Goal: Task Accomplishment & Management: Use online tool/utility

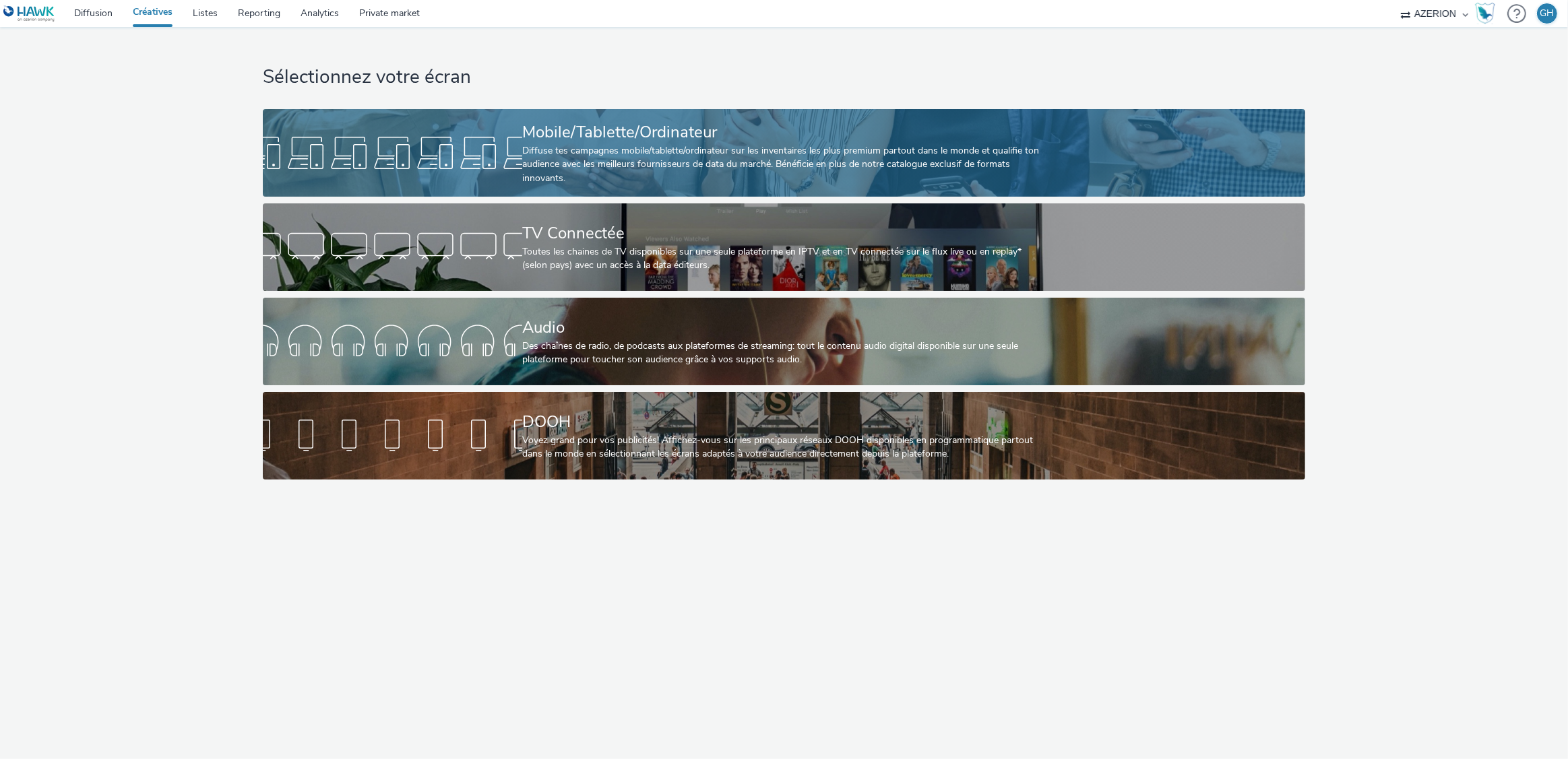
click at [632, 181] on div "Diffuse tes campagnes mobile/tablette/ordinateur sur les inventaires les plus p…" at bounding box center [782, 165] width 518 height 41
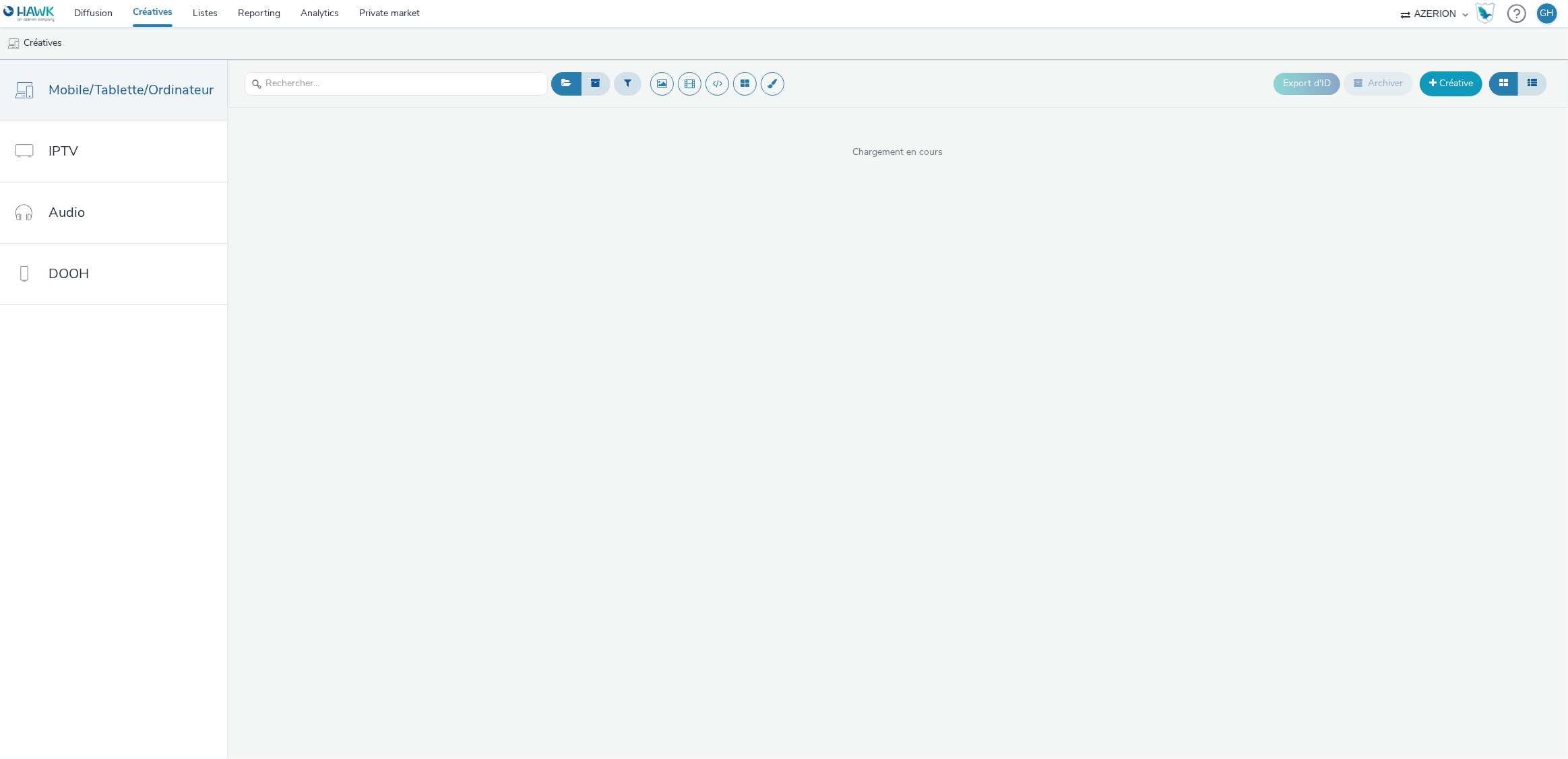
click at [1434, 81] on span at bounding box center [1433, 83] width 8 height 10
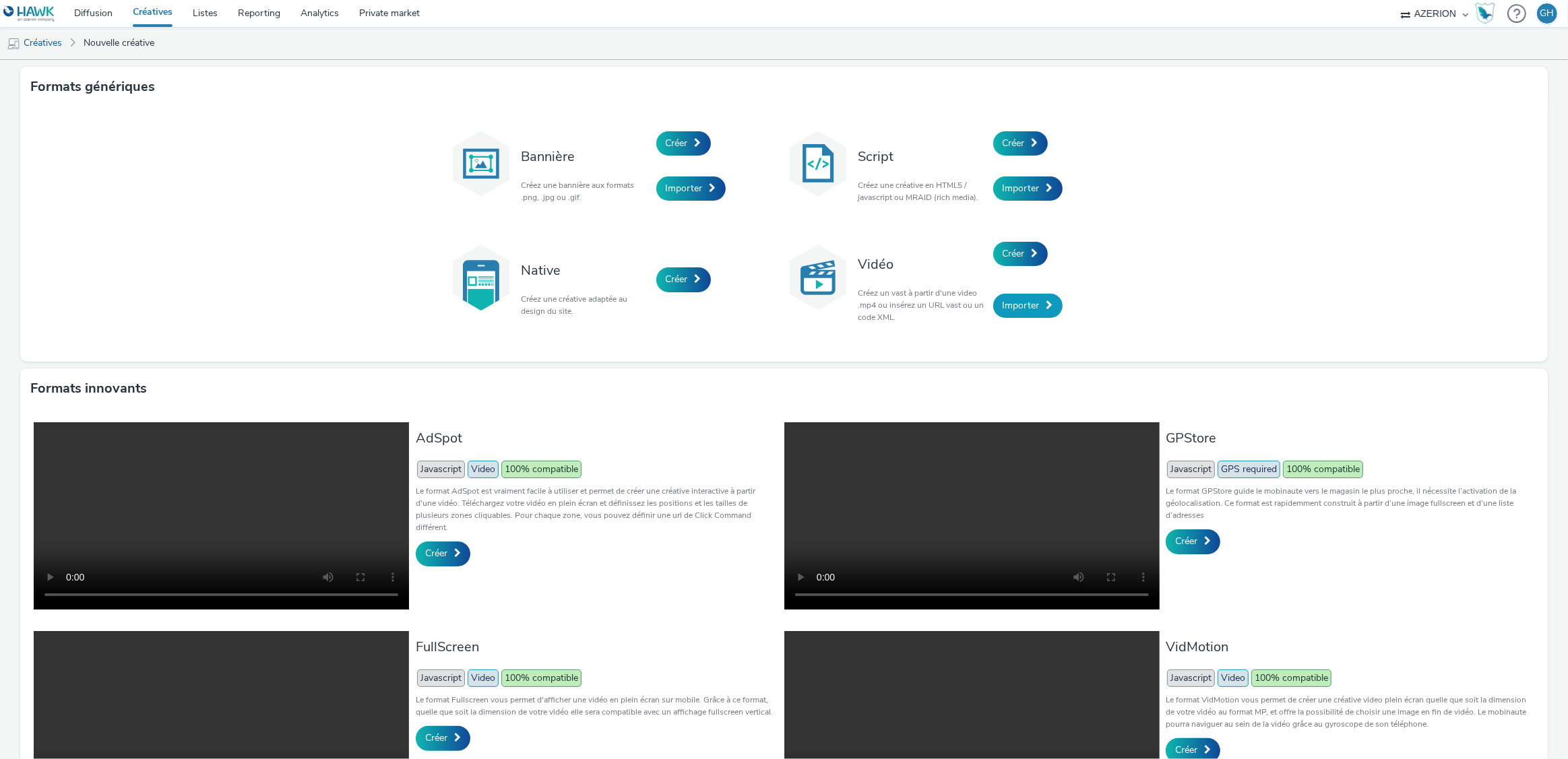
click at [1010, 311] on link "Importer" at bounding box center [1027, 306] width 69 height 25
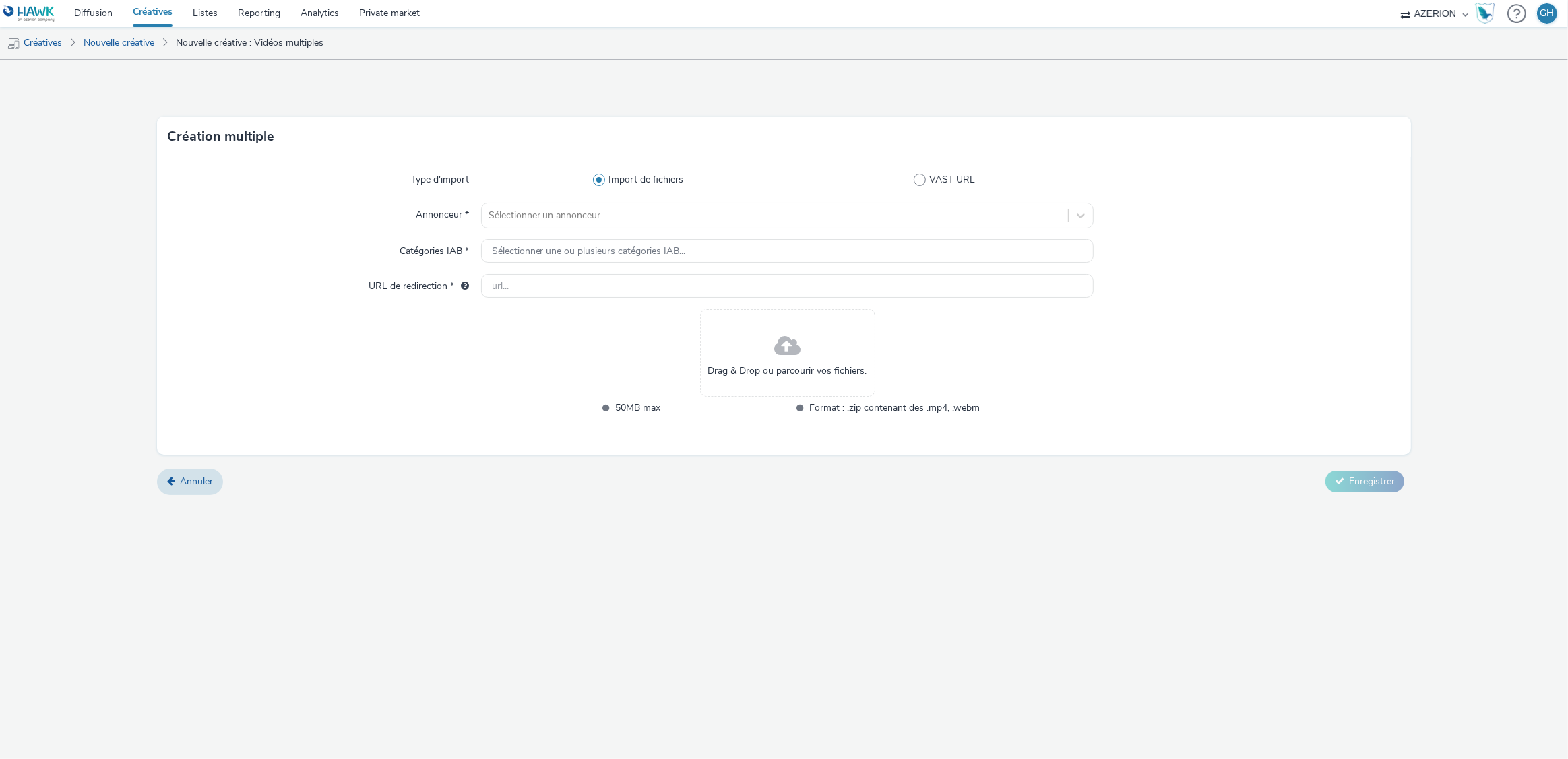
click at [808, 359] on div "Drag & Drop ou parcourir vos fichiers." at bounding box center [787, 353] width 175 height 88
click at [579, 221] on div at bounding box center [776, 216] width 574 height 16
type input "quali"
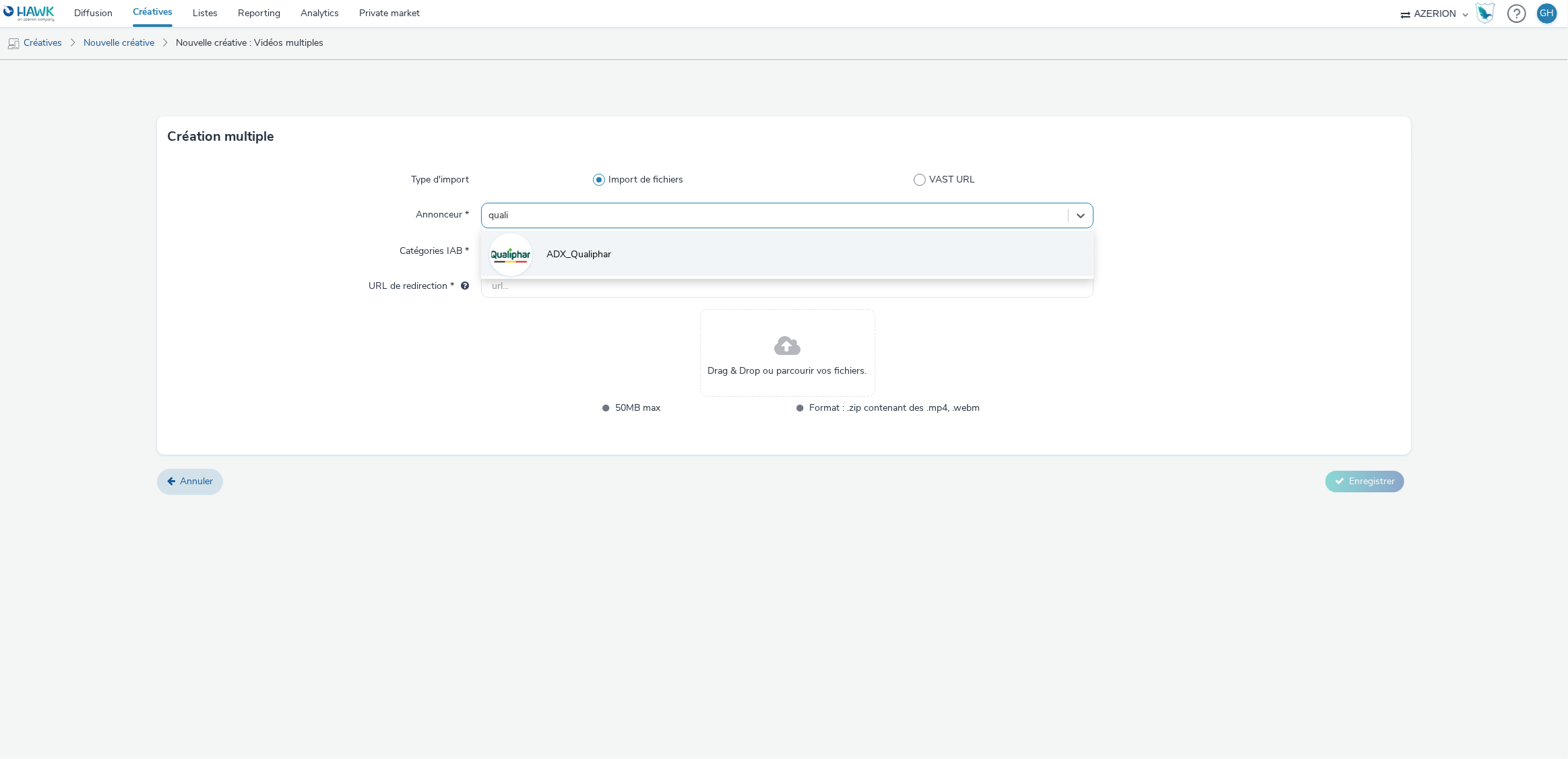
click at [646, 260] on li "ADX_Qualiphar" at bounding box center [787, 253] width 613 height 45
type input "[URL][DOMAIN_NAME]"
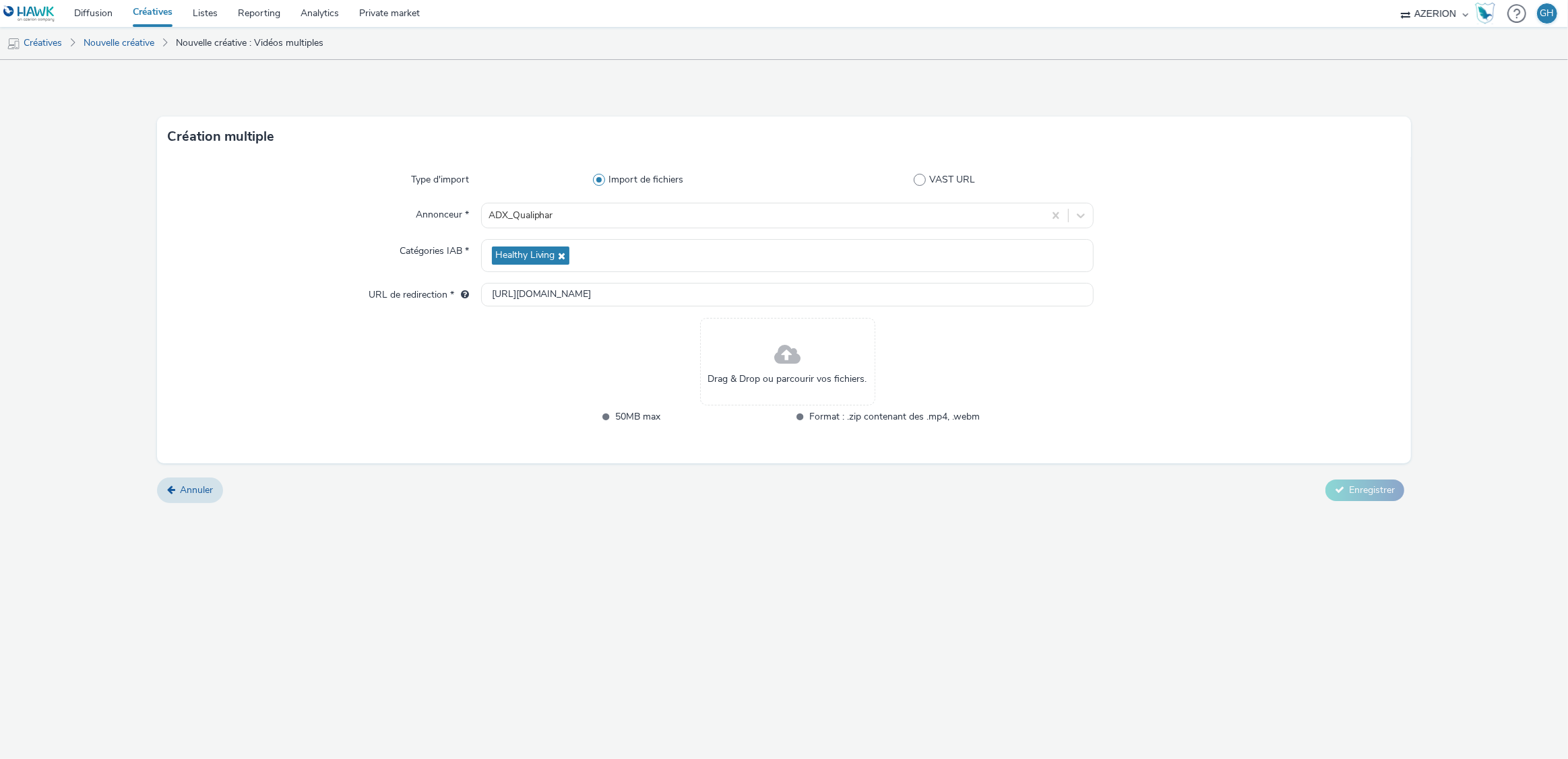
click at [818, 355] on div "Drag & Drop ou parcourir vos fichiers." at bounding box center [787, 362] width 175 height 88
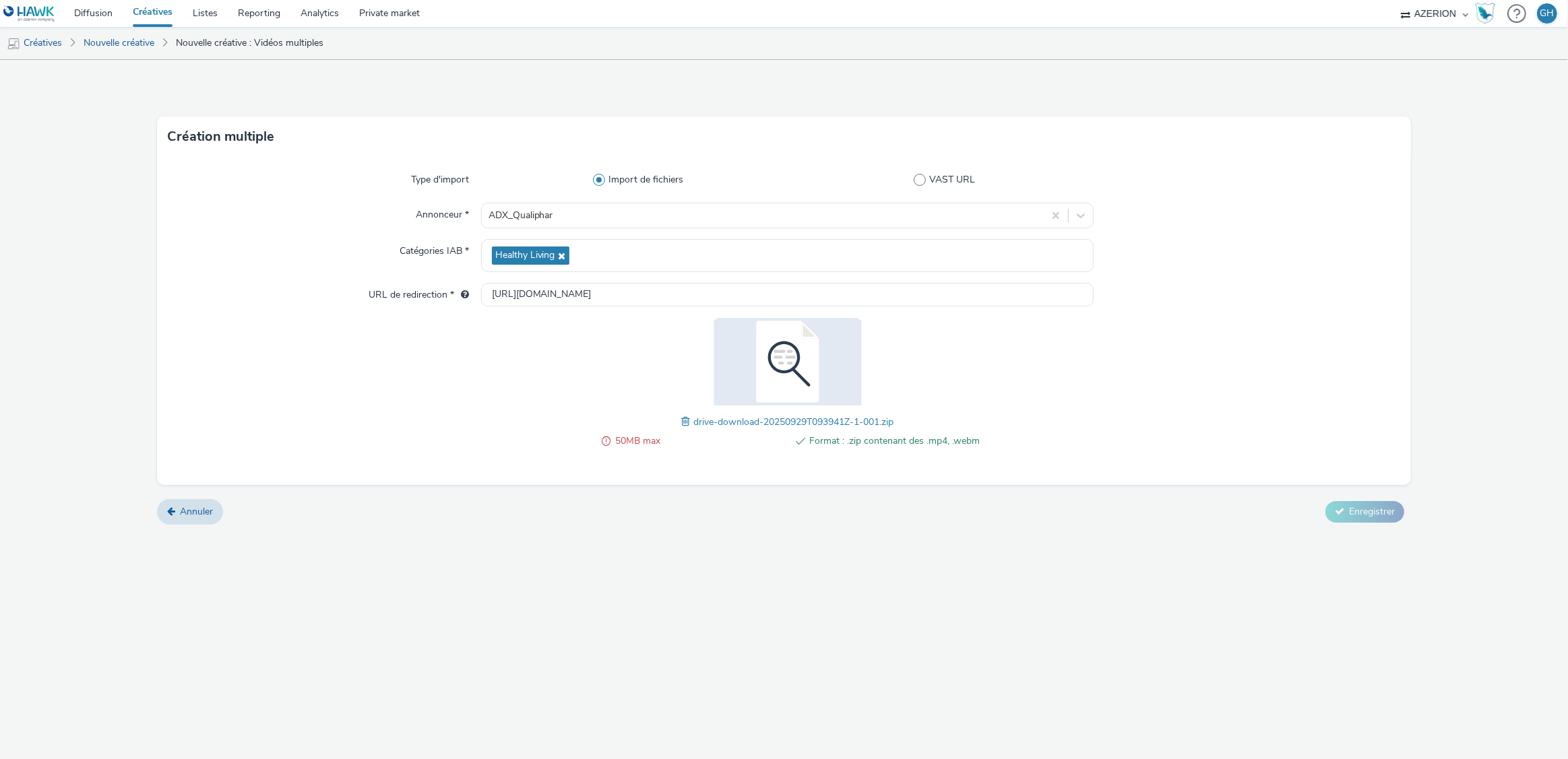
click at [716, 419] on span "drive-download-20250929T093941Z-1-001.zip" at bounding box center [792, 422] width 200 height 13
click at [682, 422] on span at bounding box center [687, 421] width 12 height 15
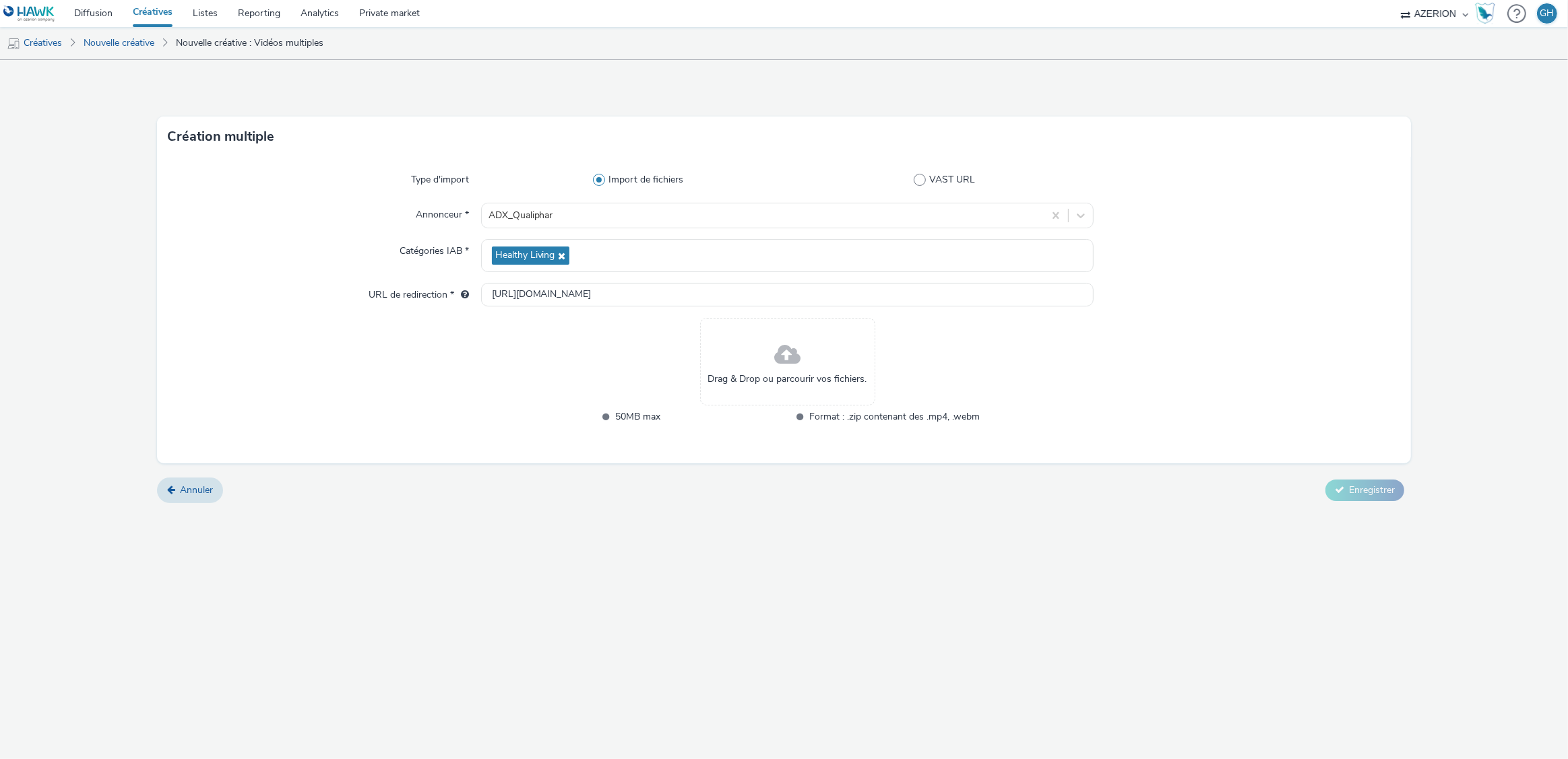
click at [715, 343] on div "Drag & Drop ou parcourir vos fichiers." at bounding box center [787, 362] width 175 height 88
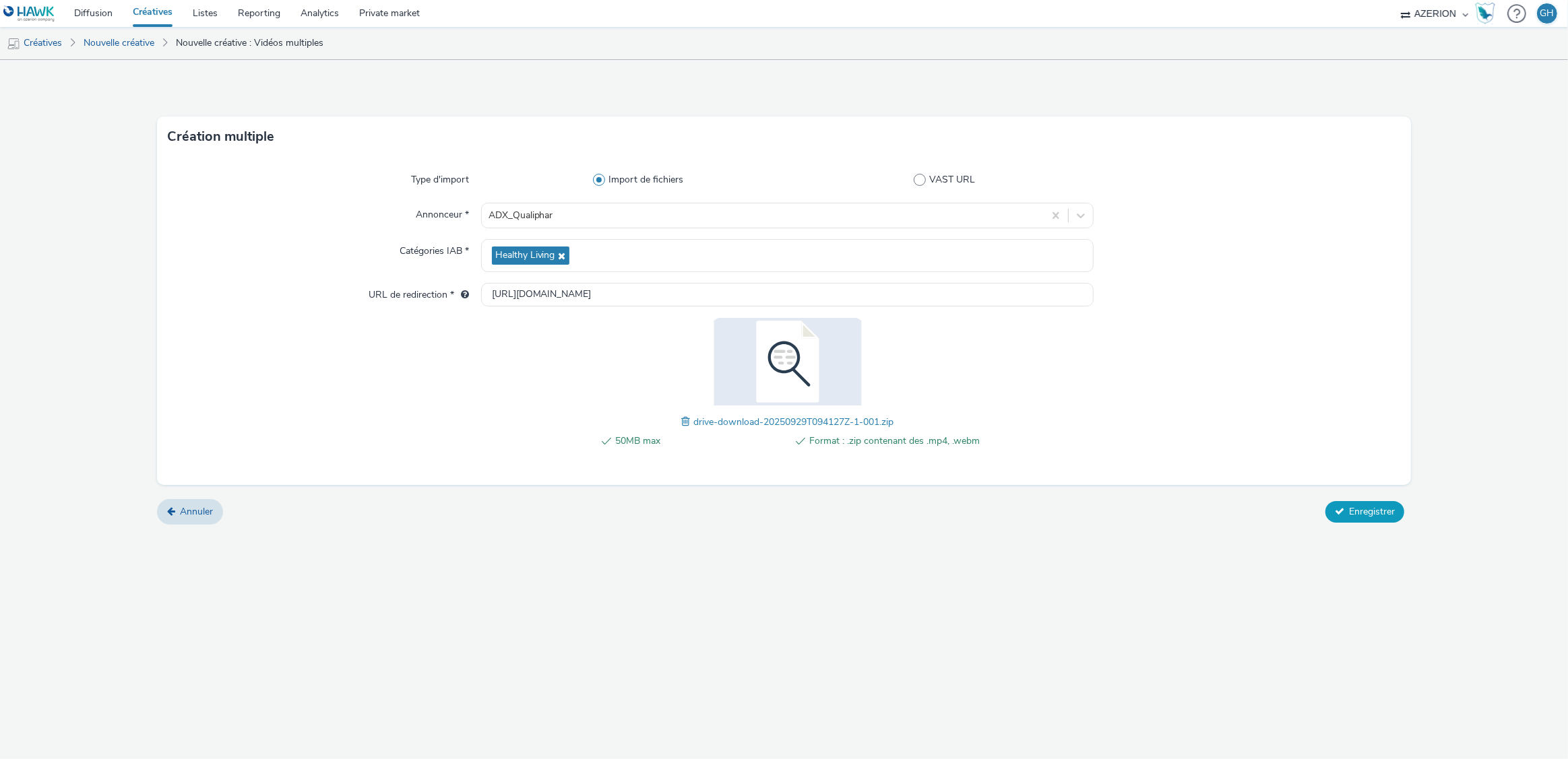
click at [1361, 517] on span "Enregistrer" at bounding box center [1371, 512] width 45 height 13
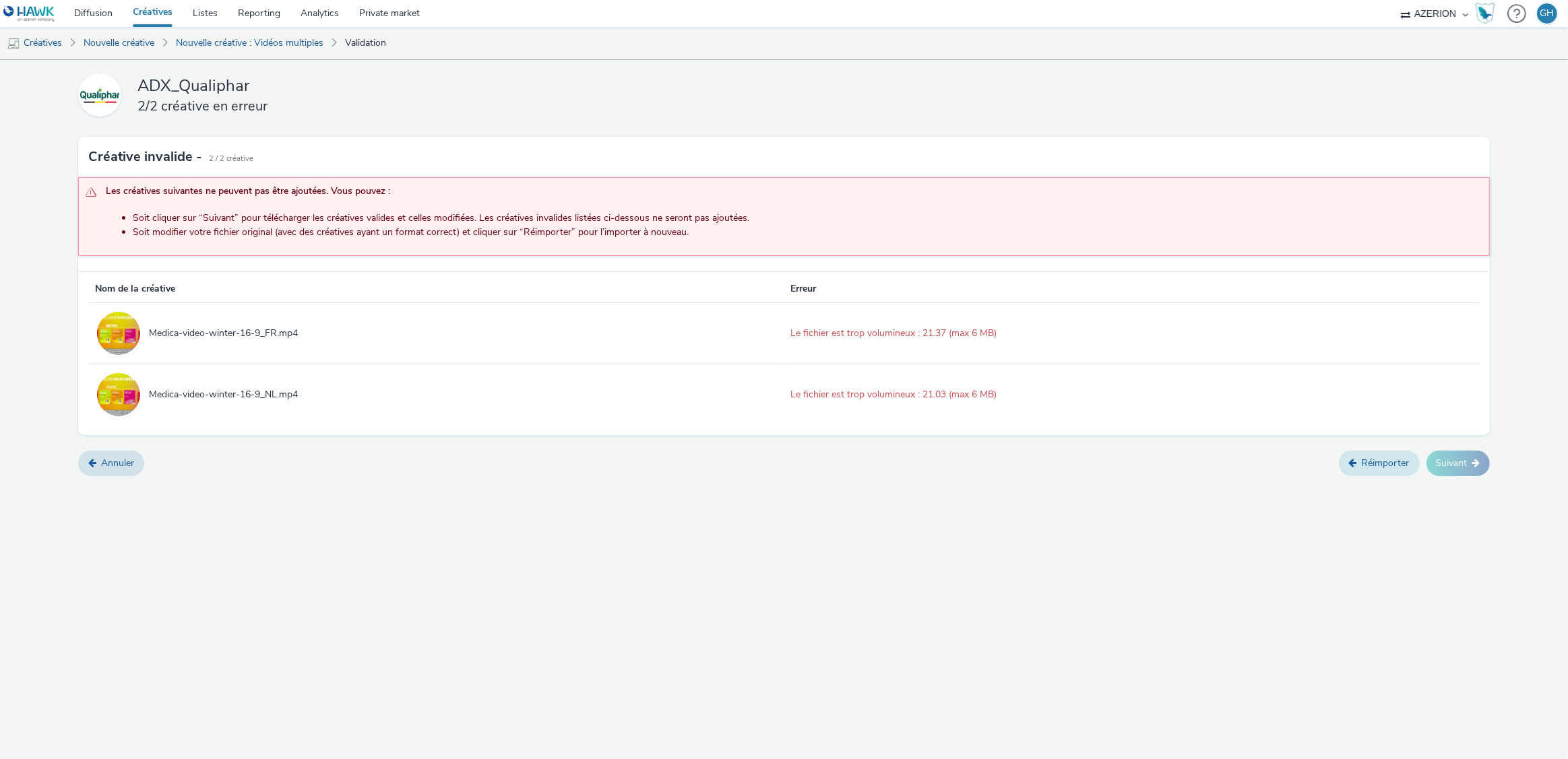
click at [1364, 464] on link "Réimporter" at bounding box center [1379, 463] width 81 height 26
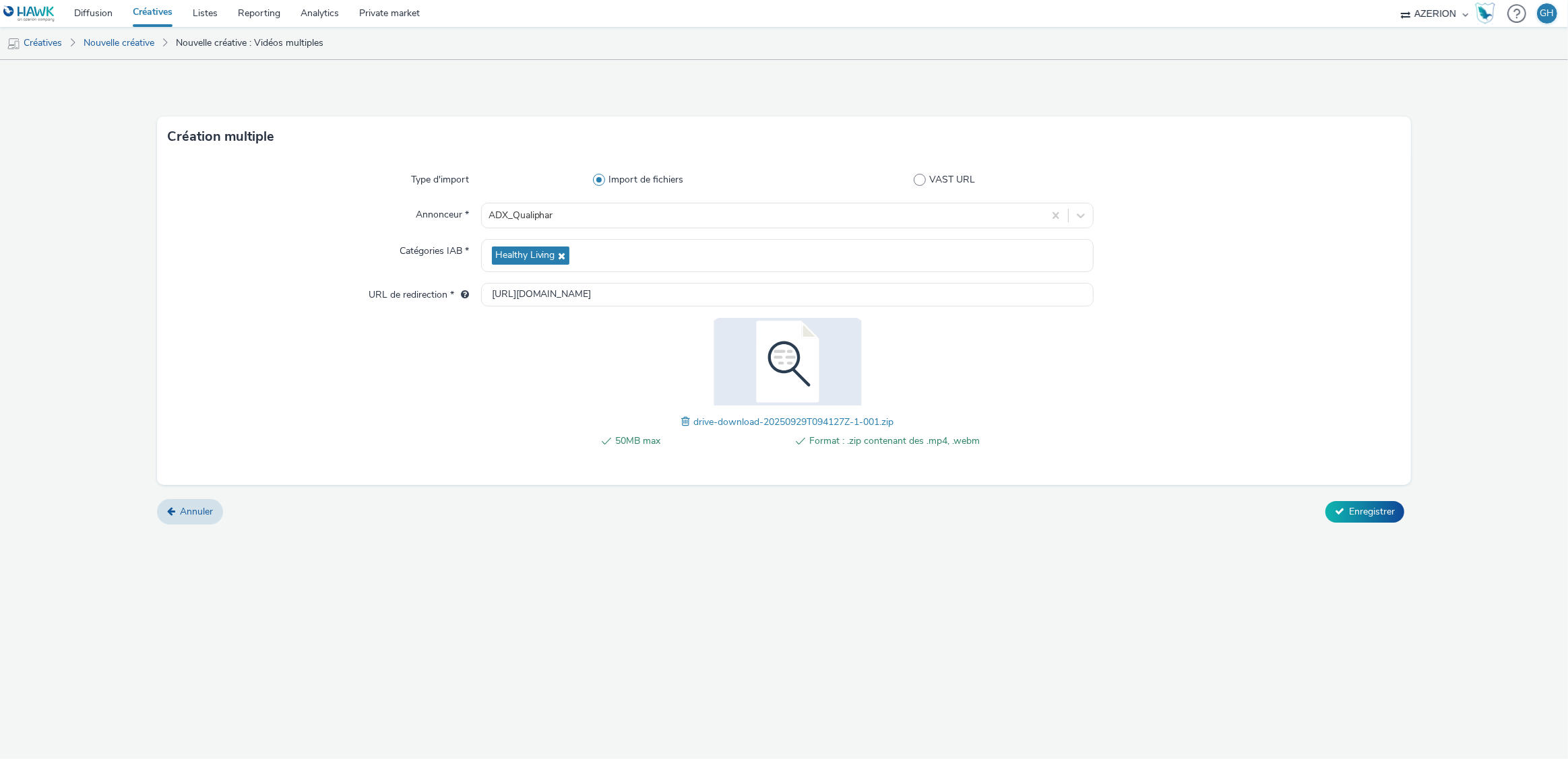
click at [695, 419] on span "drive-download-20250929T094127Z-1-001.zip" at bounding box center [792, 422] width 200 height 13
click at [687, 418] on span at bounding box center [687, 421] width 12 height 15
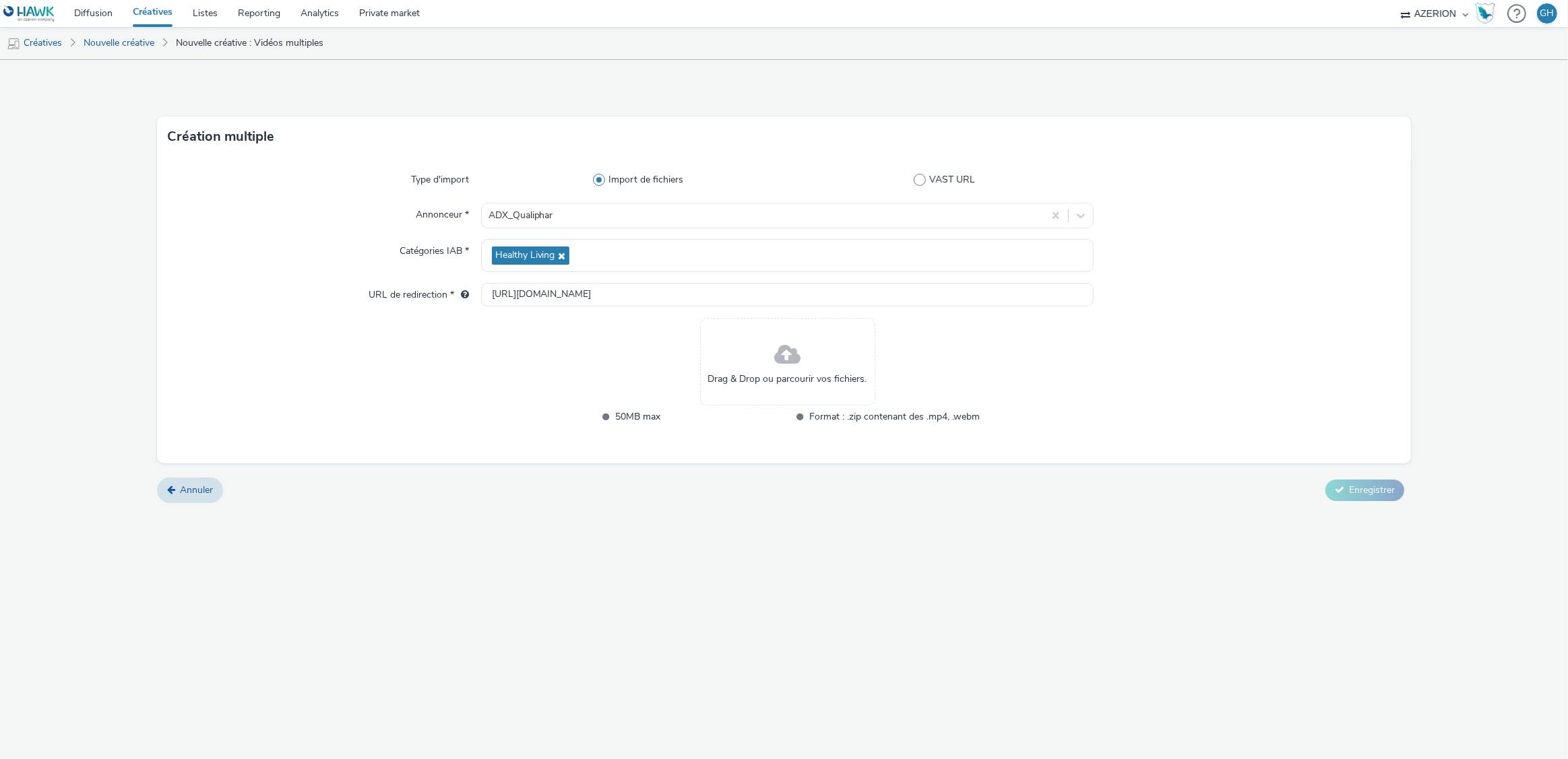
click at [756, 373] on span "Drag & Drop ou parcourir vos fichiers." at bounding box center [786, 380] width 159 height 14
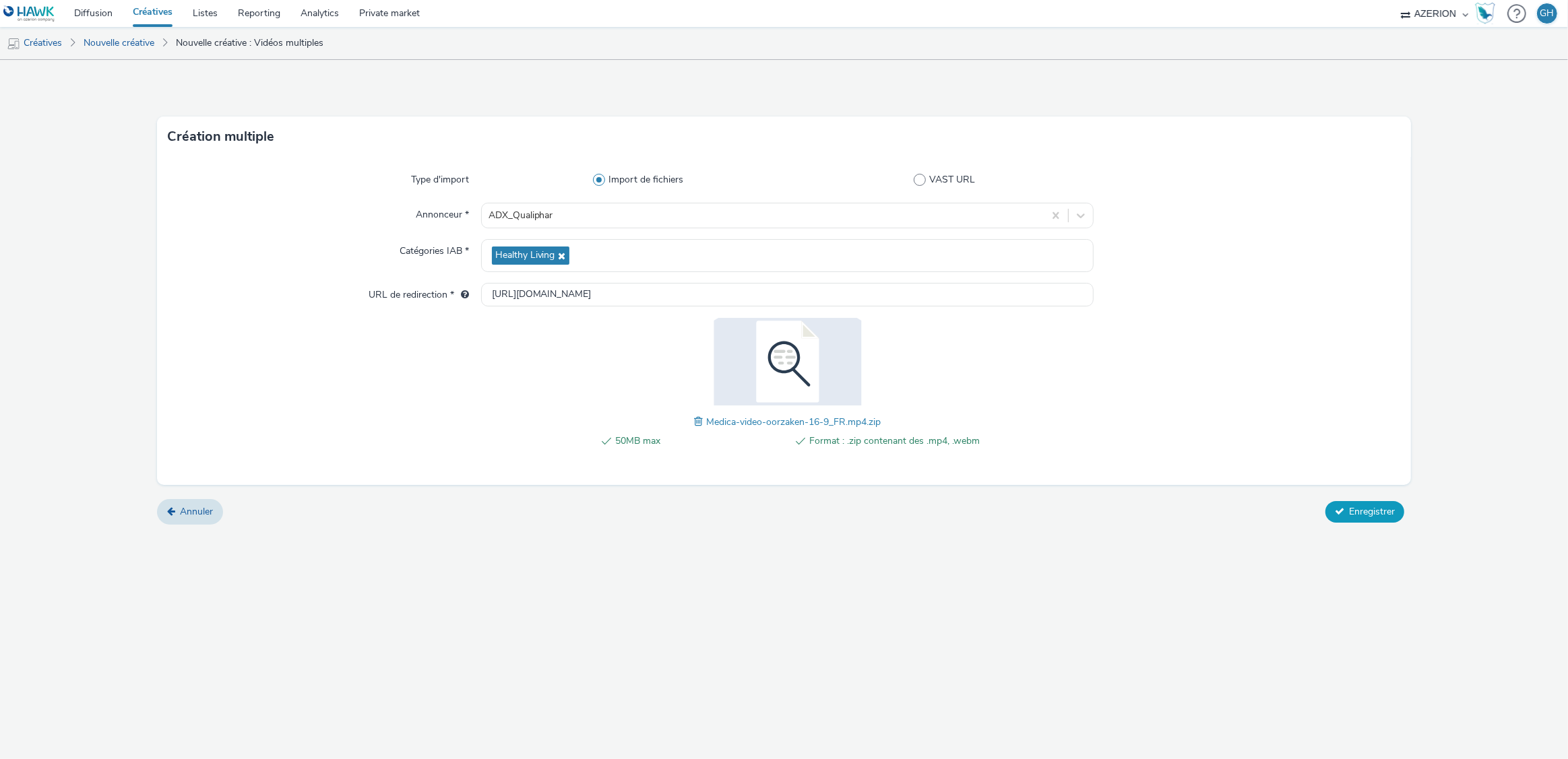
click at [1337, 514] on icon at bounding box center [1339, 512] width 10 height 10
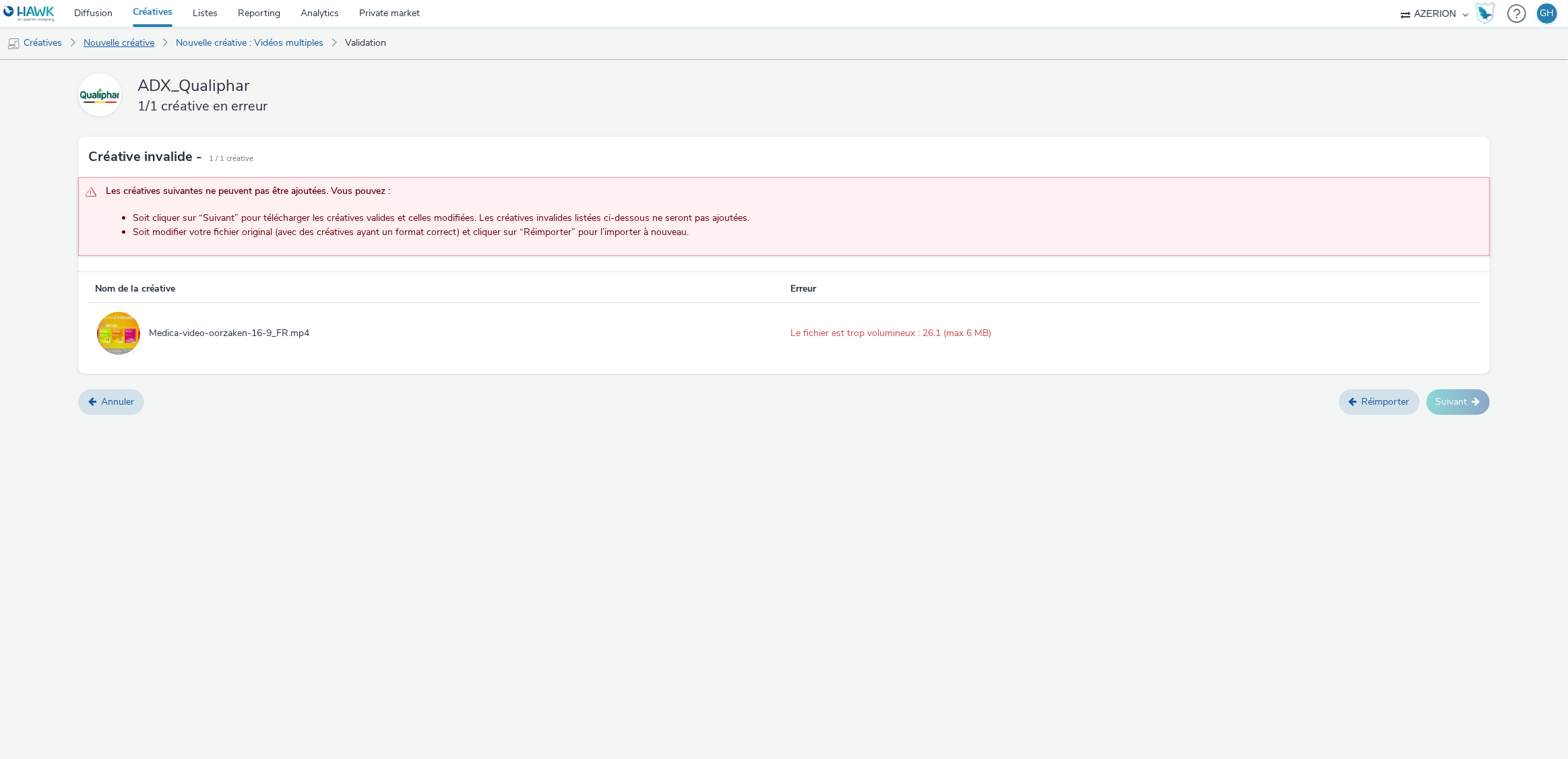
click at [110, 43] on link "Nouvelle créative" at bounding box center [118, 42] width 84 height 33
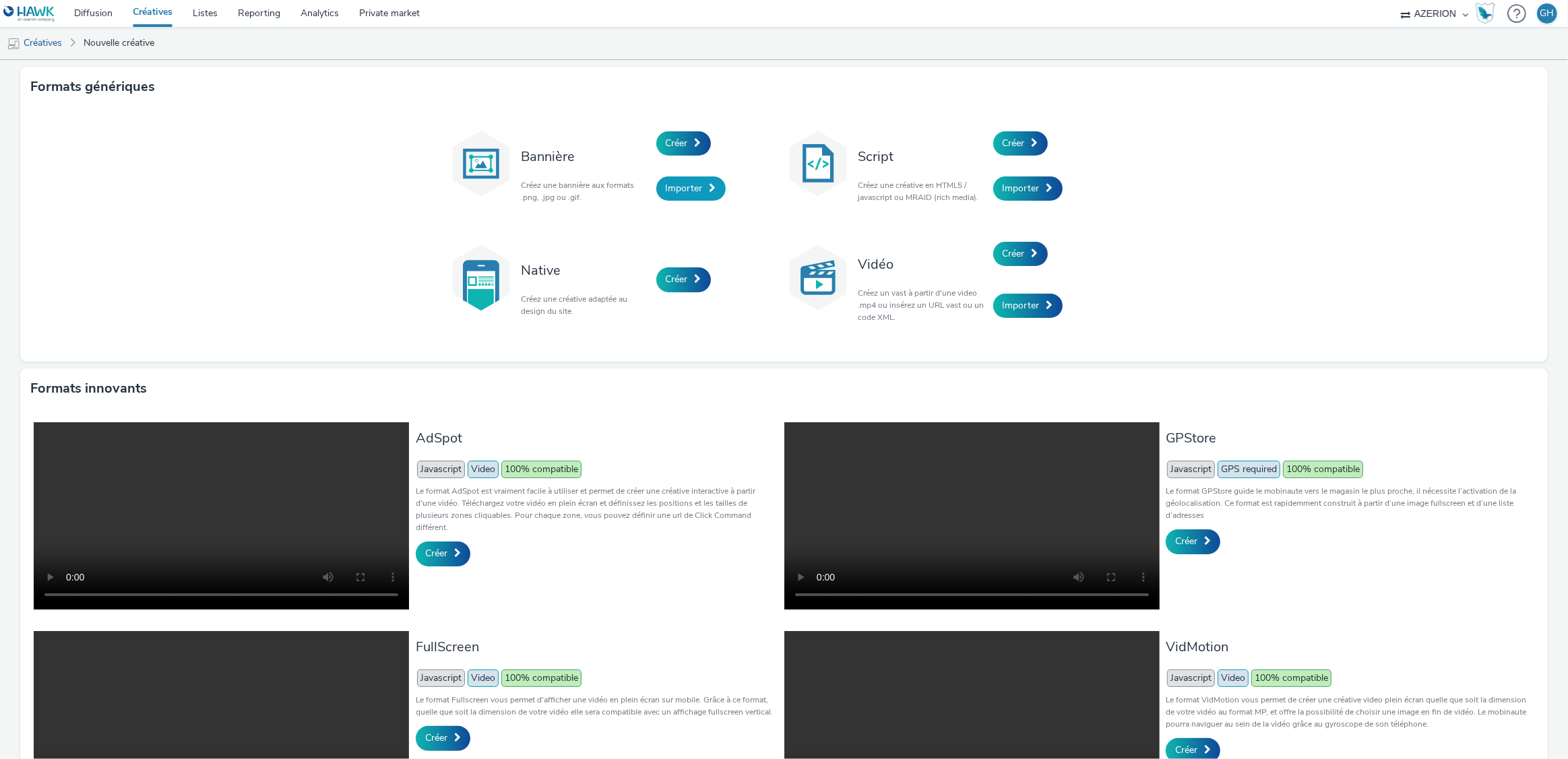
click at [675, 186] on span "Importer" at bounding box center [684, 188] width 37 height 13
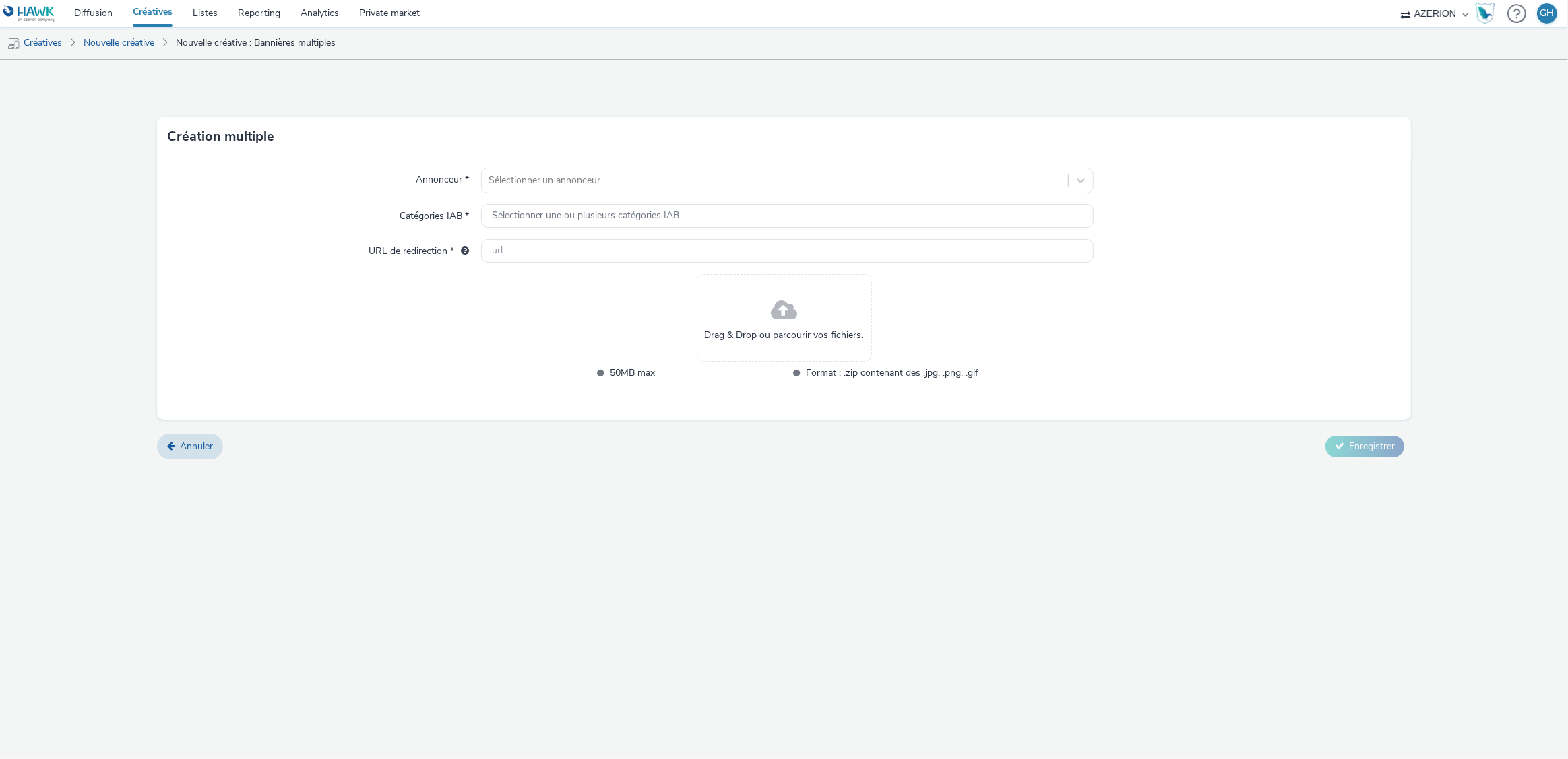
click at [777, 319] on span at bounding box center [784, 310] width 27 height 35
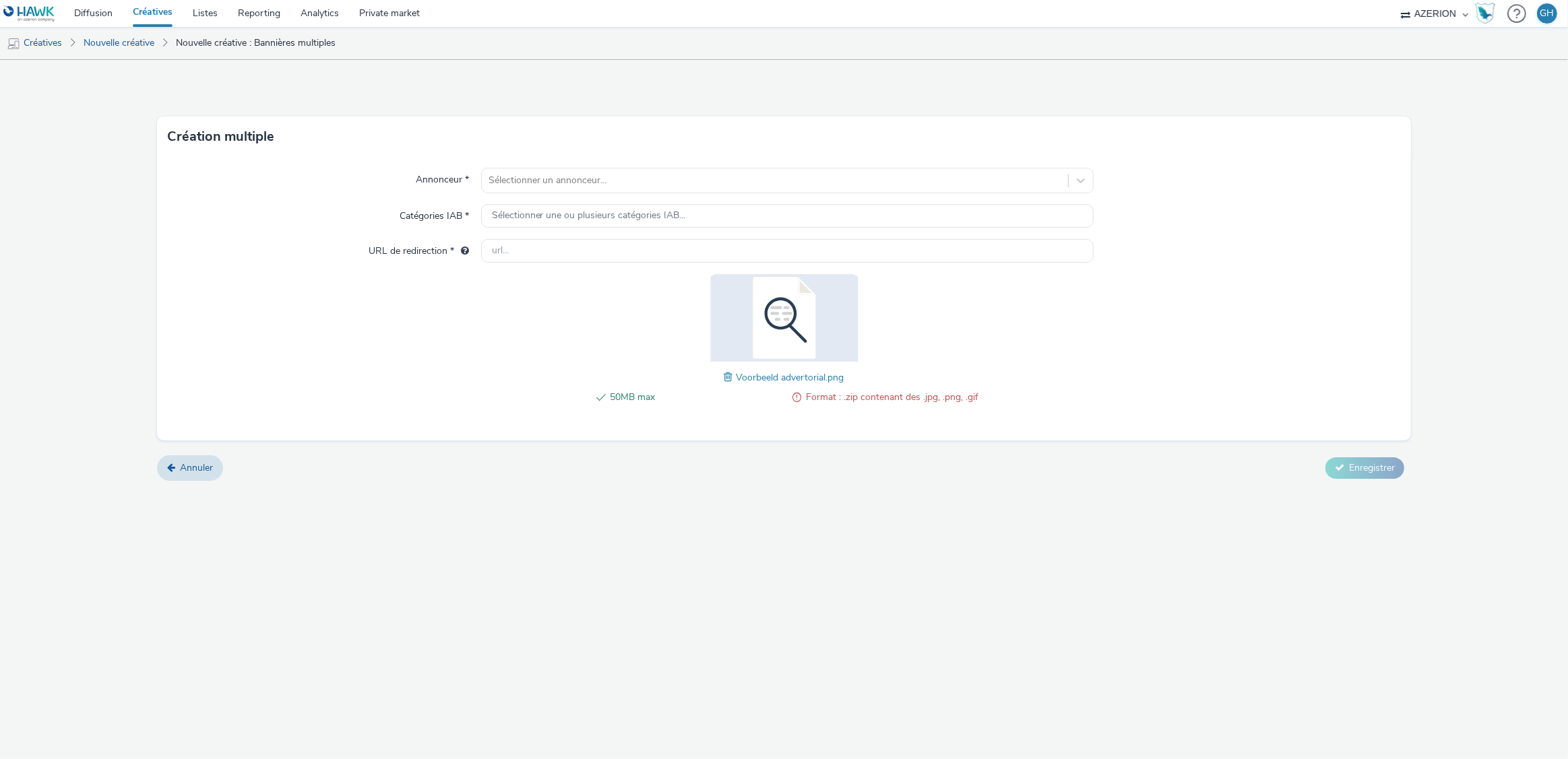
click at [730, 374] on span at bounding box center [730, 377] width 12 height 15
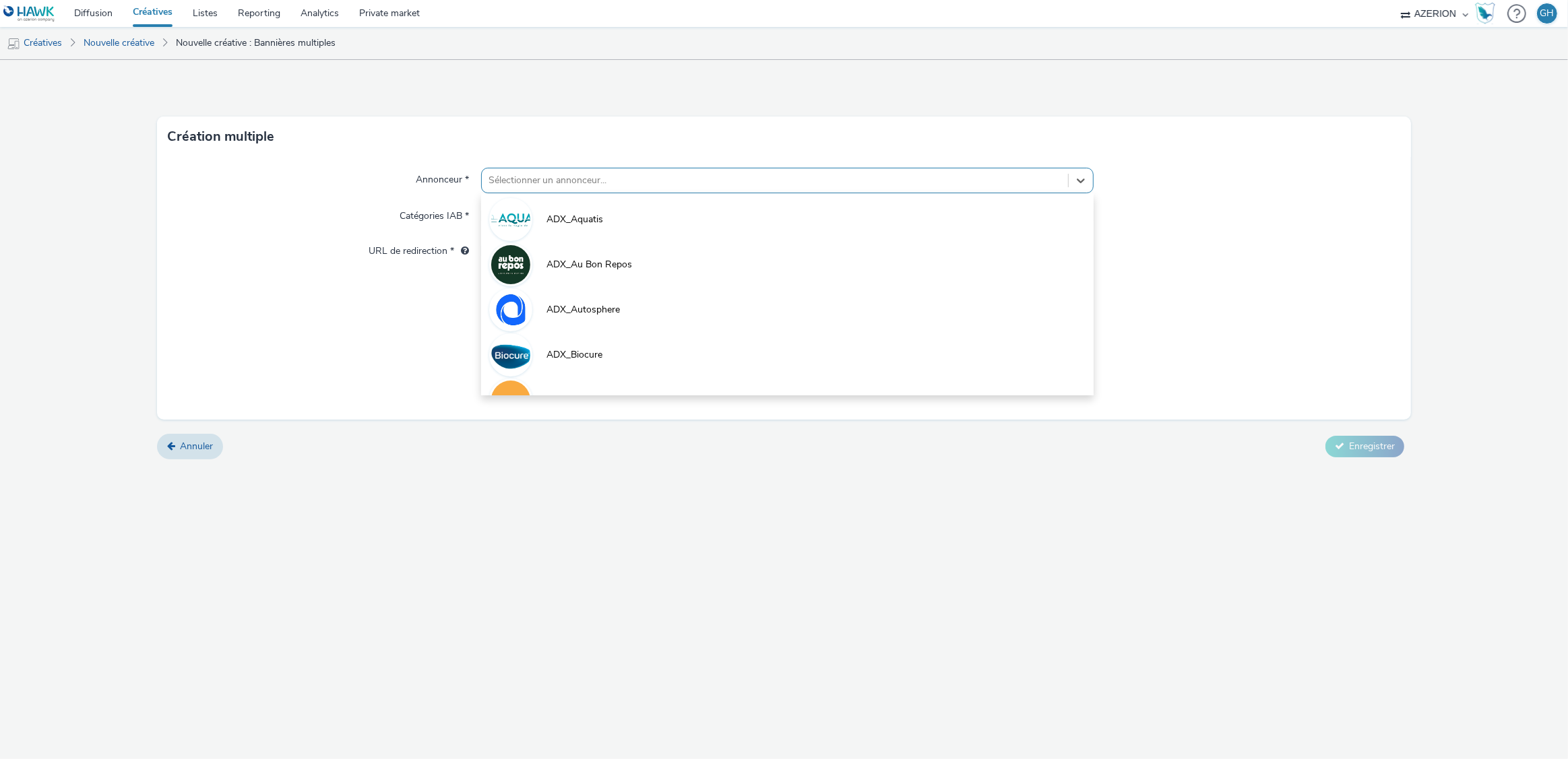
click at [538, 173] on div at bounding box center [776, 180] width 574 height 16
type input "qua"
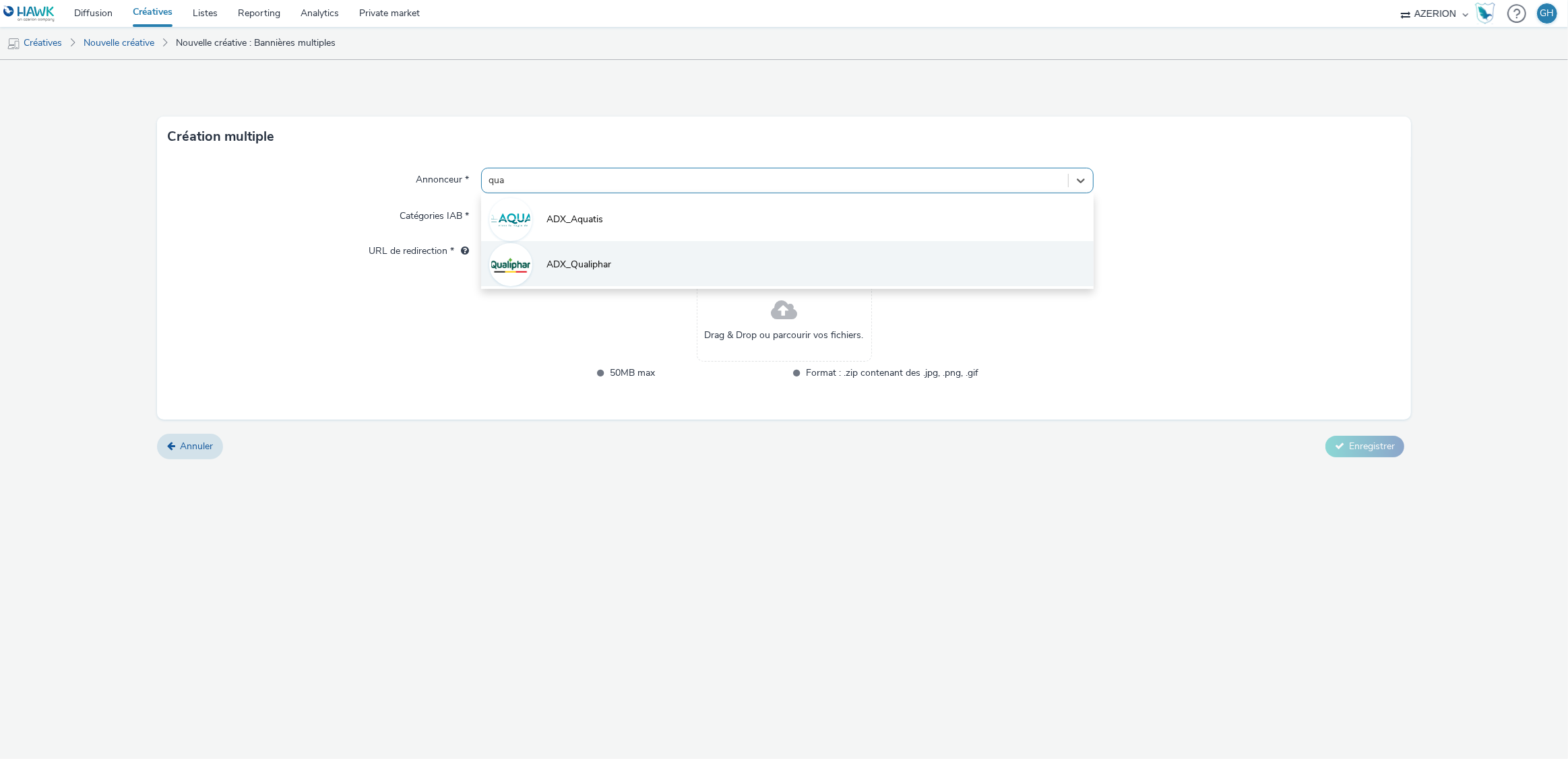
click at [614, 261] on li "ADX_Qualiphar" at bounding box center [787, 264] width 613 height 45
type input "[URL][DOMAIN_NAME]"
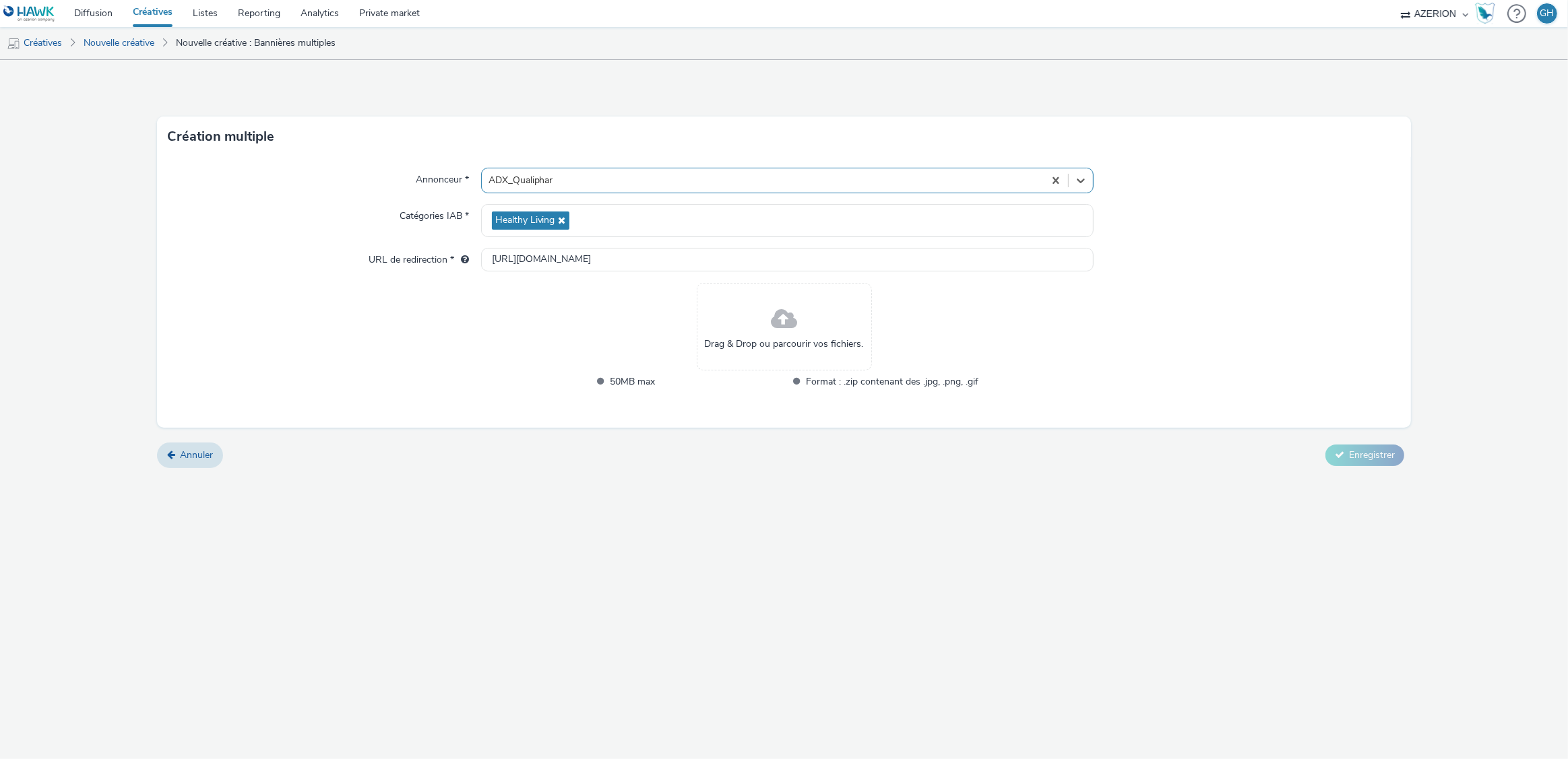
click at [780, 332] on span at bounding box center [784, 319] width 27 height 35
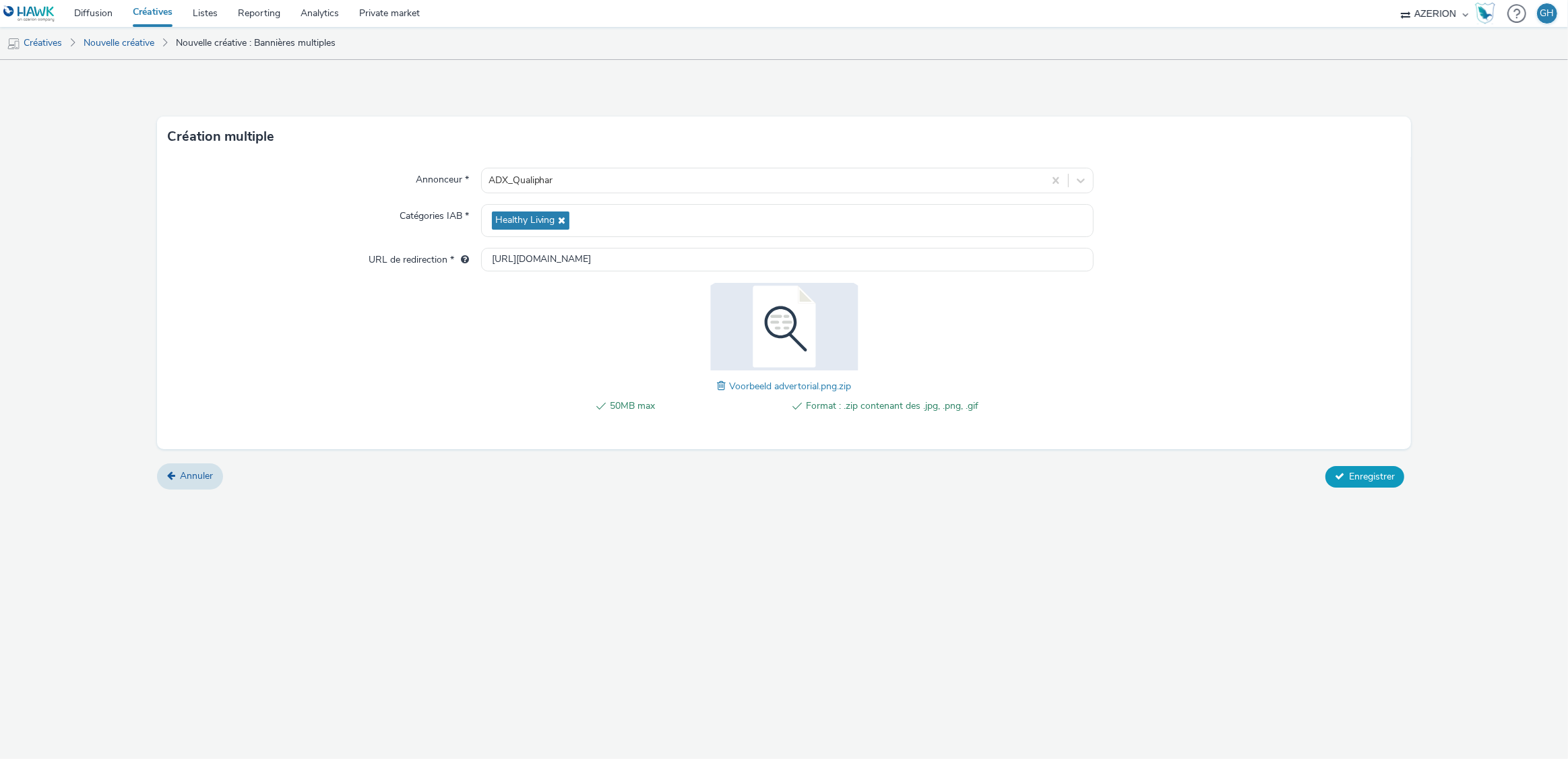
click at [1398, 476] on button "Enregistrer" at bounding box center [1364, 477] width 79 height 22
